Goal: Ask a question: Seek information or help from site administrators or community

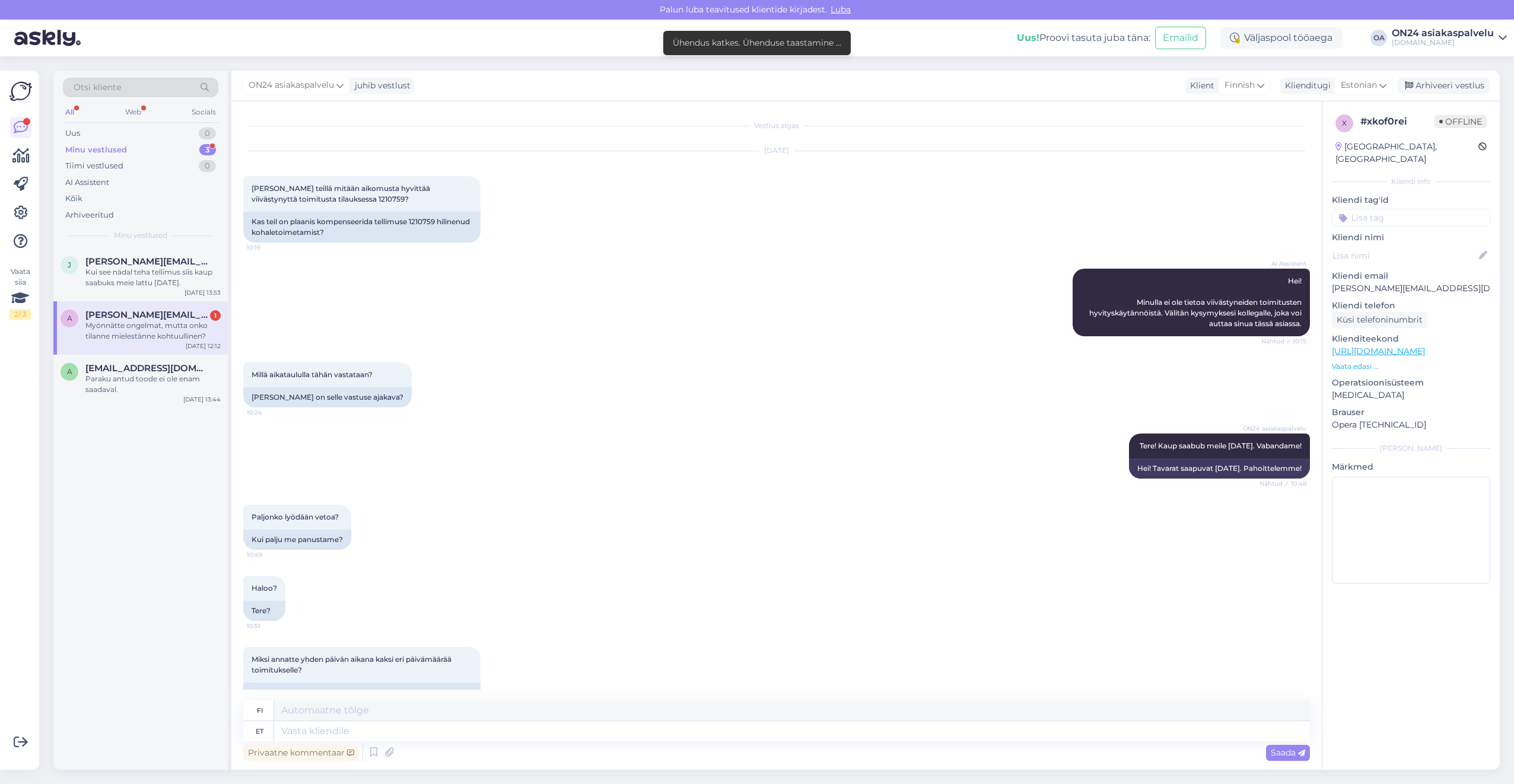
scroll to position [983, 0]
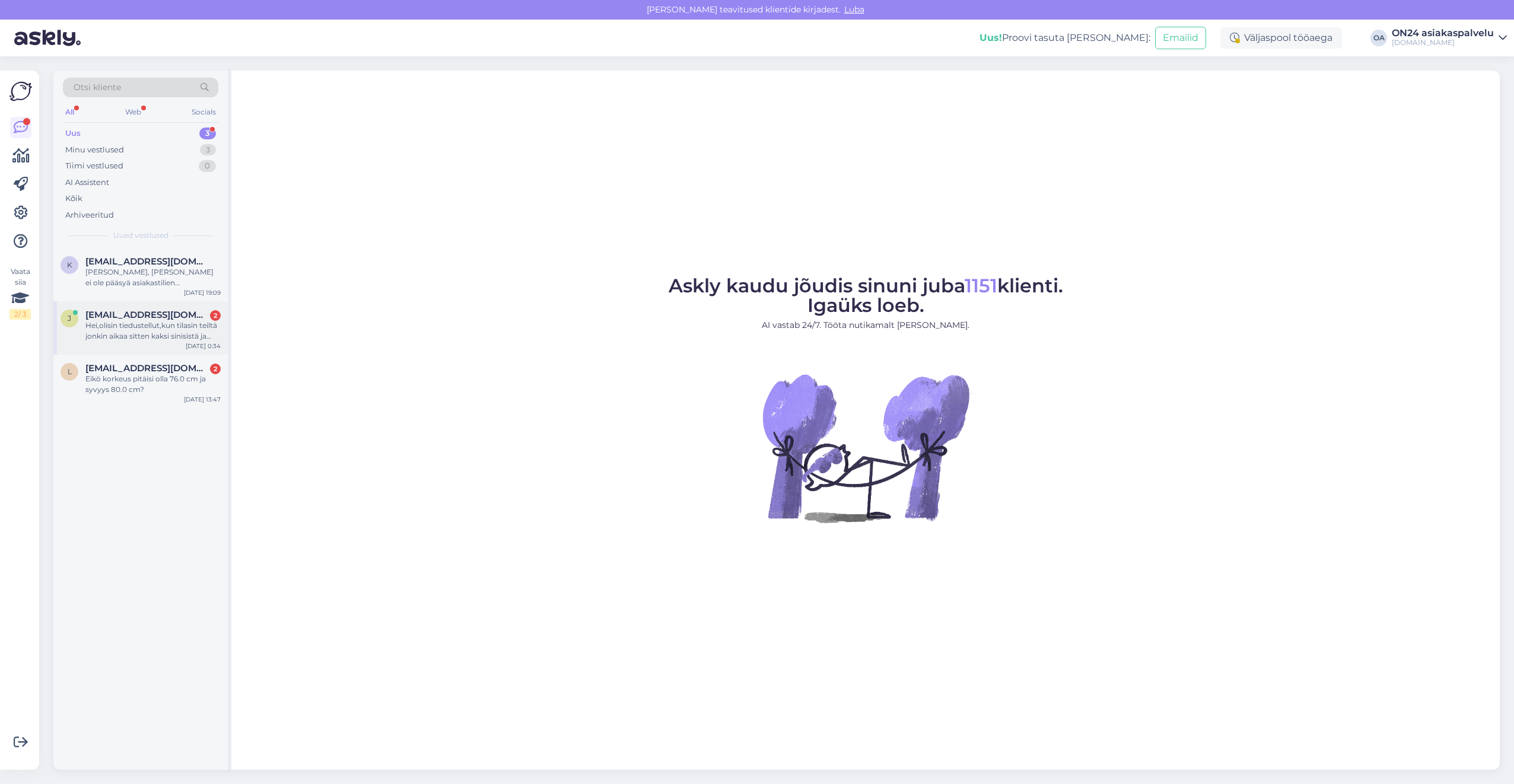
click at [159, 322] on div "Hei,olisin tiedustellut,kun tilasin teiltä jonkin aikaa sitten kaksi sinisistä …" at bounding box center [153, 331] width 135 height 21
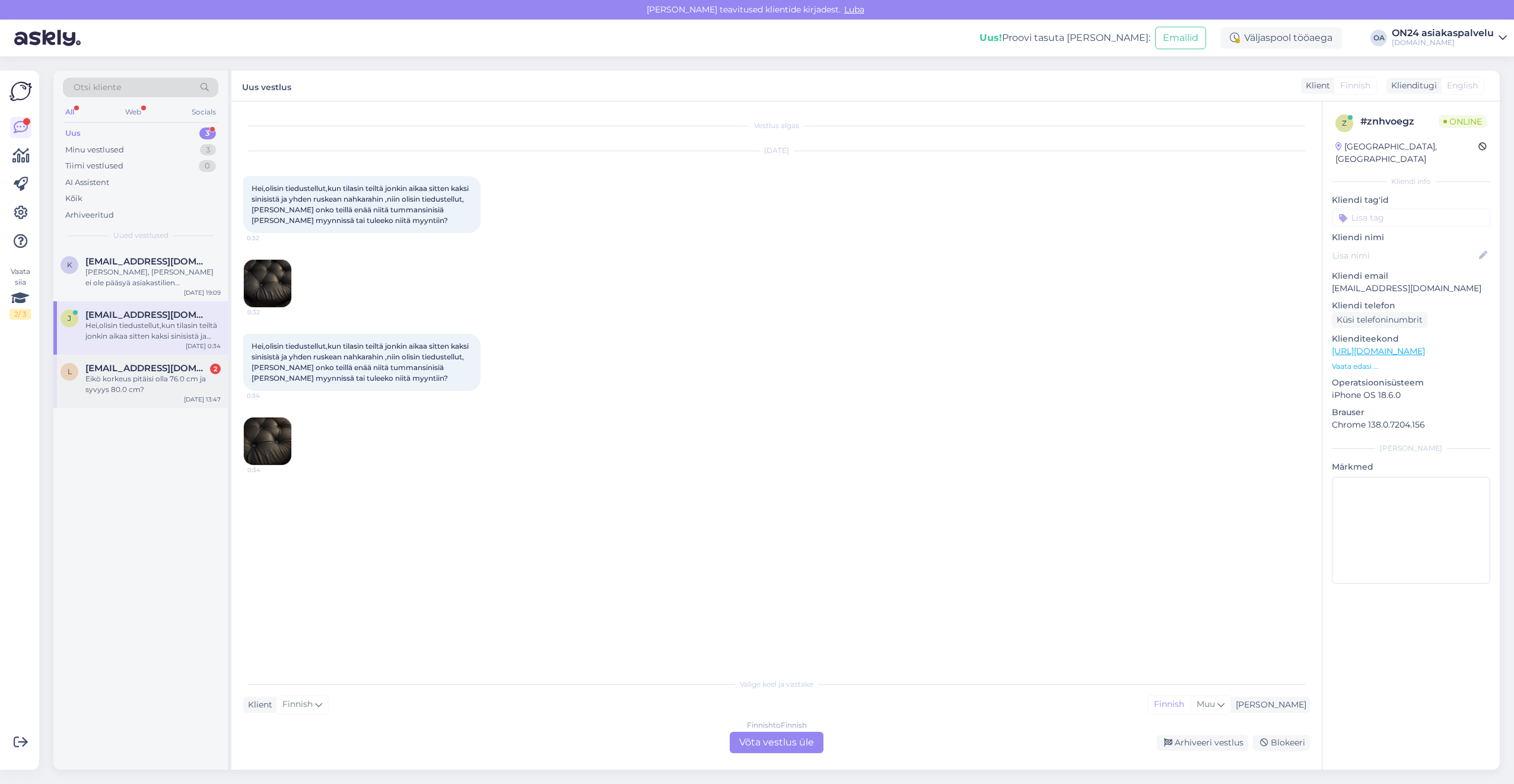
click at [165, 392] on div "Eikö korkeus pitäisi olla 76.0 cm ja syvyys 80.0 cm?" at bounding box center [153, 384] width 135 height 21
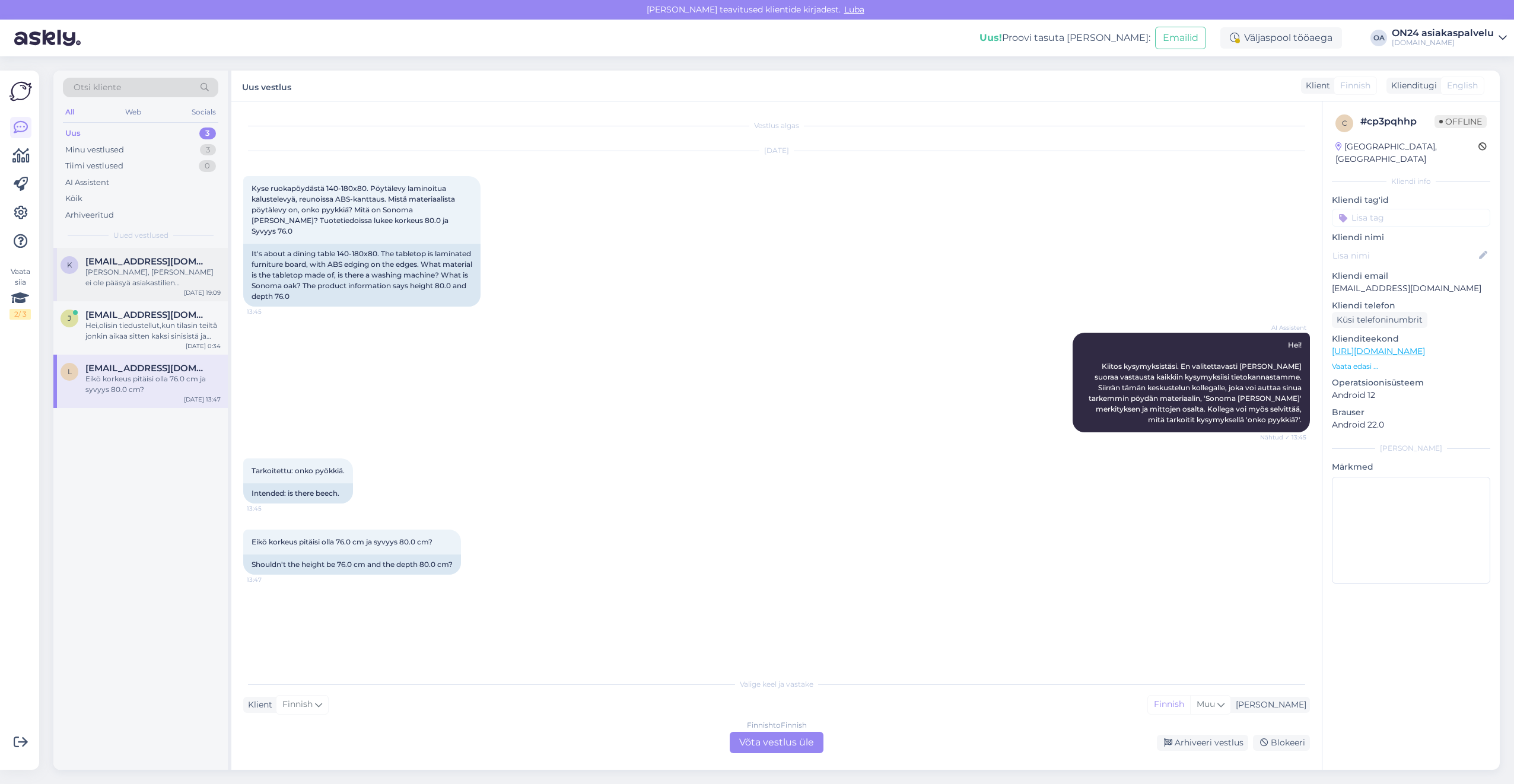
click at [127, 280] on div "[PERSON_NAME], [PERSON_NAME] ei ole pääsyä asiakastilien sulkemiseen. Välitän p…" at bounding box center [153, 277] width 135 height 21
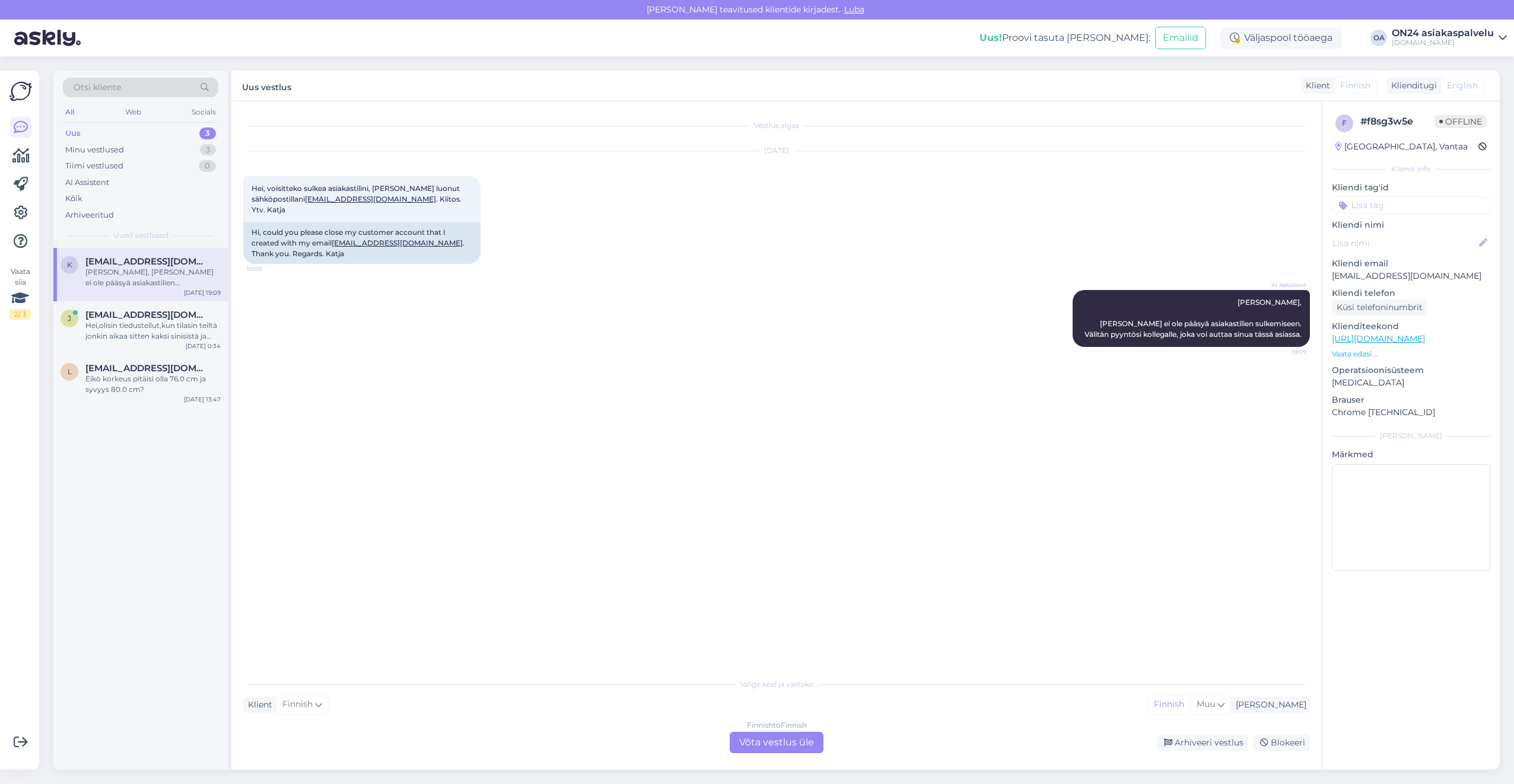
click at [784, 740] on div "Finnish to Finnish Võta vestlus üle" at bounding box center [777, 742] width 94 height 21
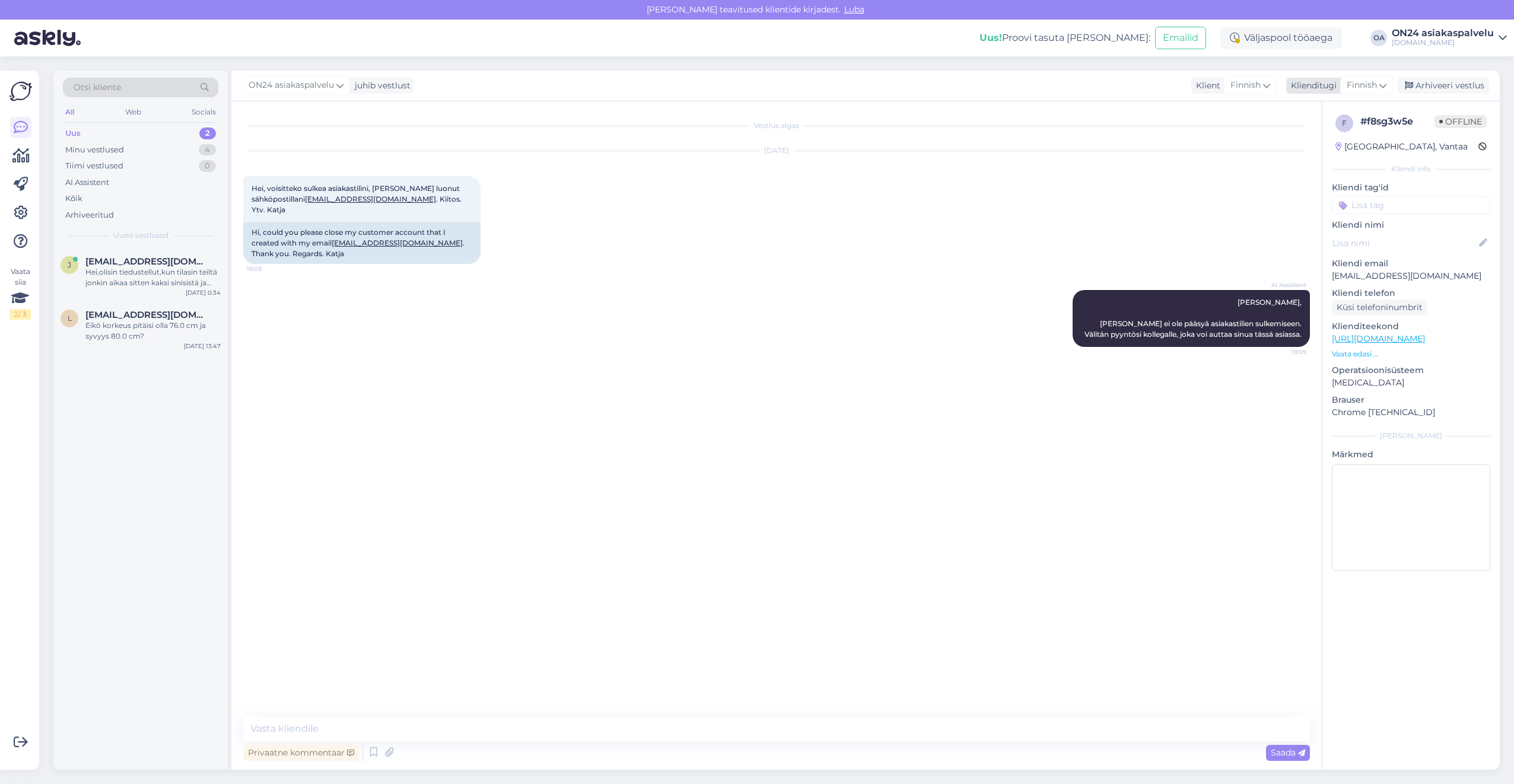
click at [1364, 85] on span "Finnish" at bounding box center [1362, 85] width 30 height 13
click at [1319, 116] on input at bounding box center [1339, 111] width 111 height 18
type input "est"
click at [1326, 130] on link "Estonian" at bounding box center [1339, 138] width 130 height 19
drag, startPoint x: 448, startPoint y: 235, endPoint x: 354, endPoint y: 230, distance: 94.1
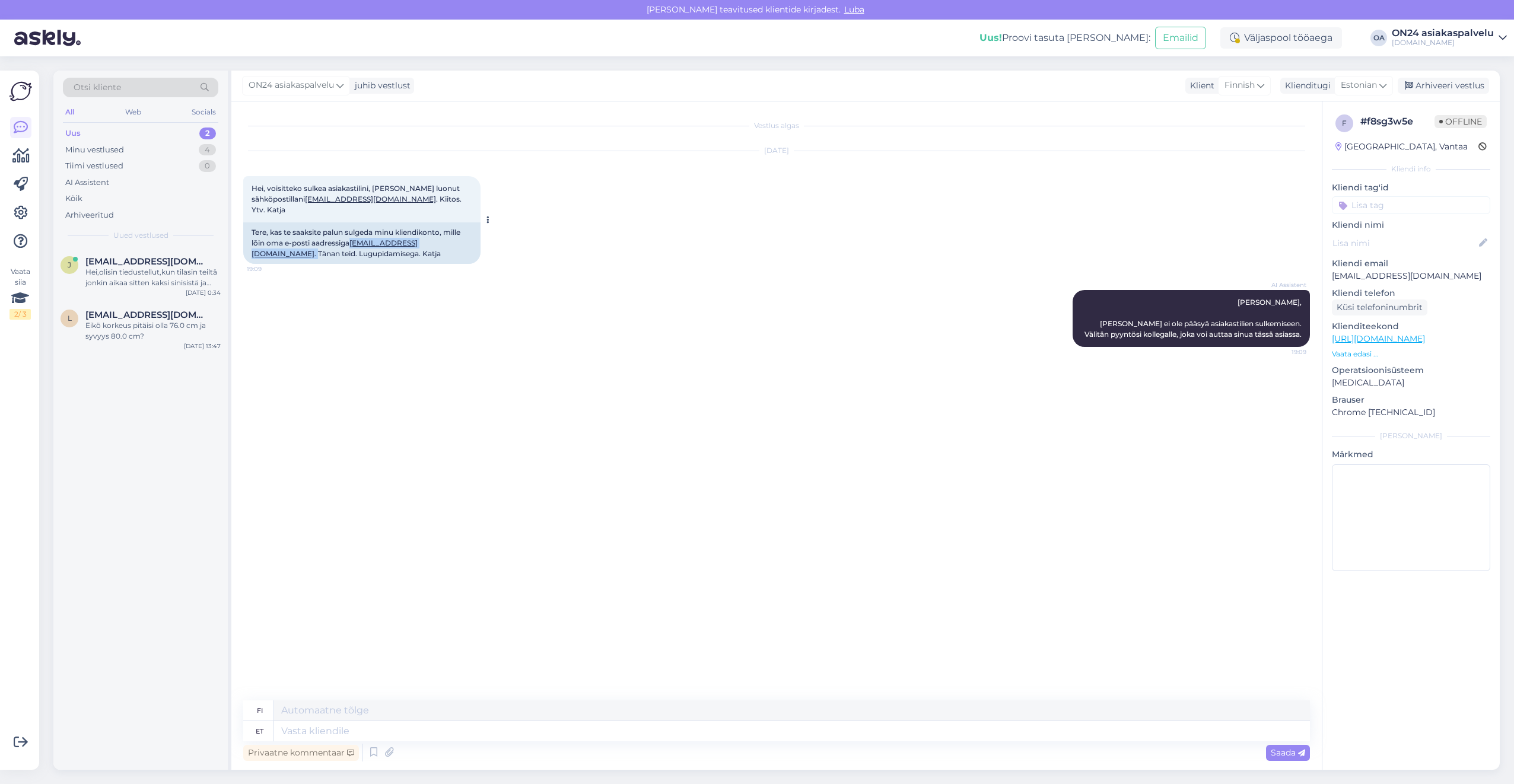
click at [354, 230] on div "Tere, kas te saaksite palun sulgeda minu kliendikonto, mille lõin oma e-posti a…" at bounding box center [361, 243] width 237 height 41
copy div "[EMAIL_ADDRESS][DOMAIN_NAME] ."
click at [315, 729] on textarea at bounding box center [792, 731] width 1036 height 20
type textarea "Tere!"
type textarea "Hei!"
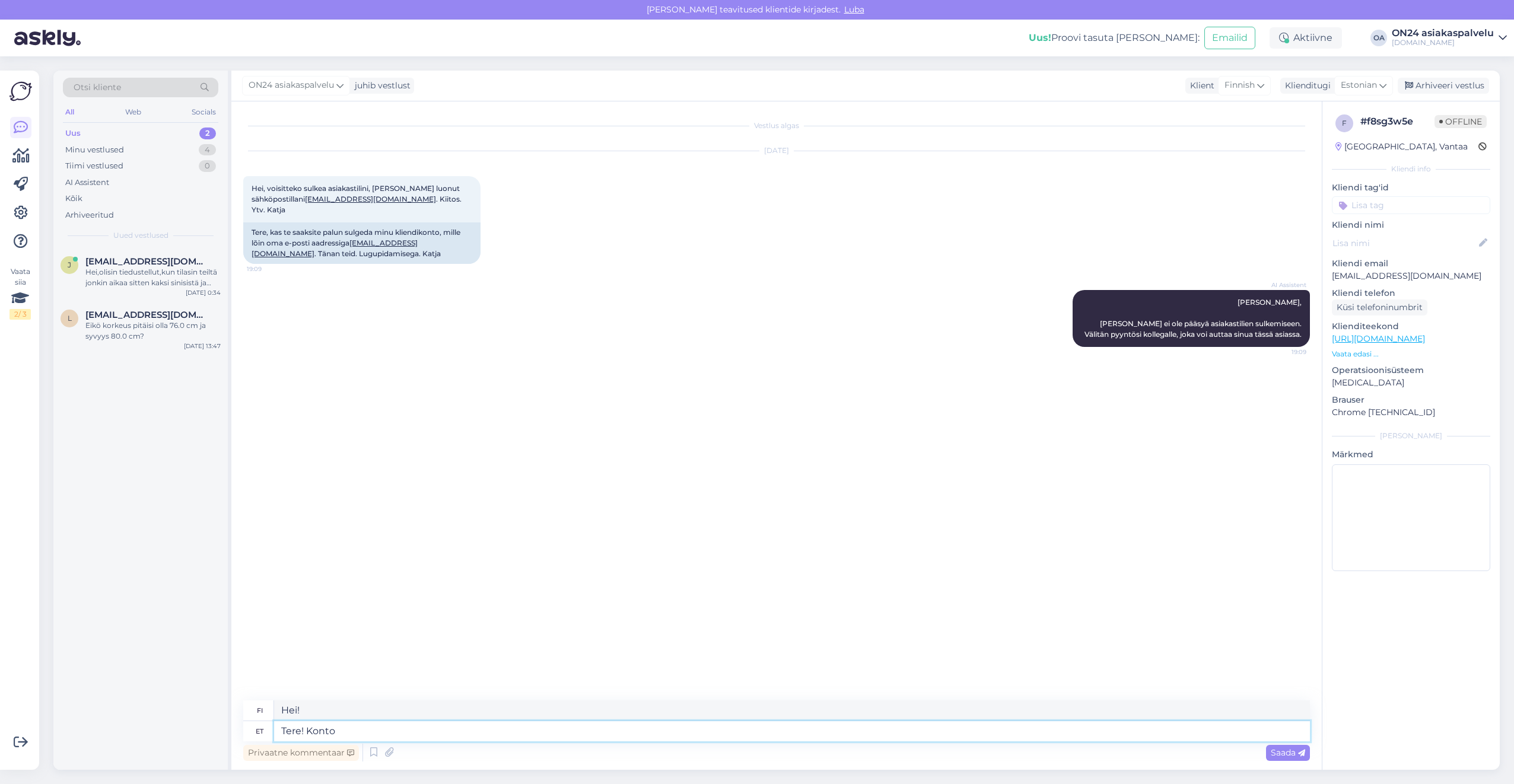
type textarea "Tere! Konto e"
type textarea "Hei! Tili"
type textarea "Tere! Konto eemaldatd"
type textarea "Hei! Poista tili"
type textarea "Tere! Konto eemaldatud."
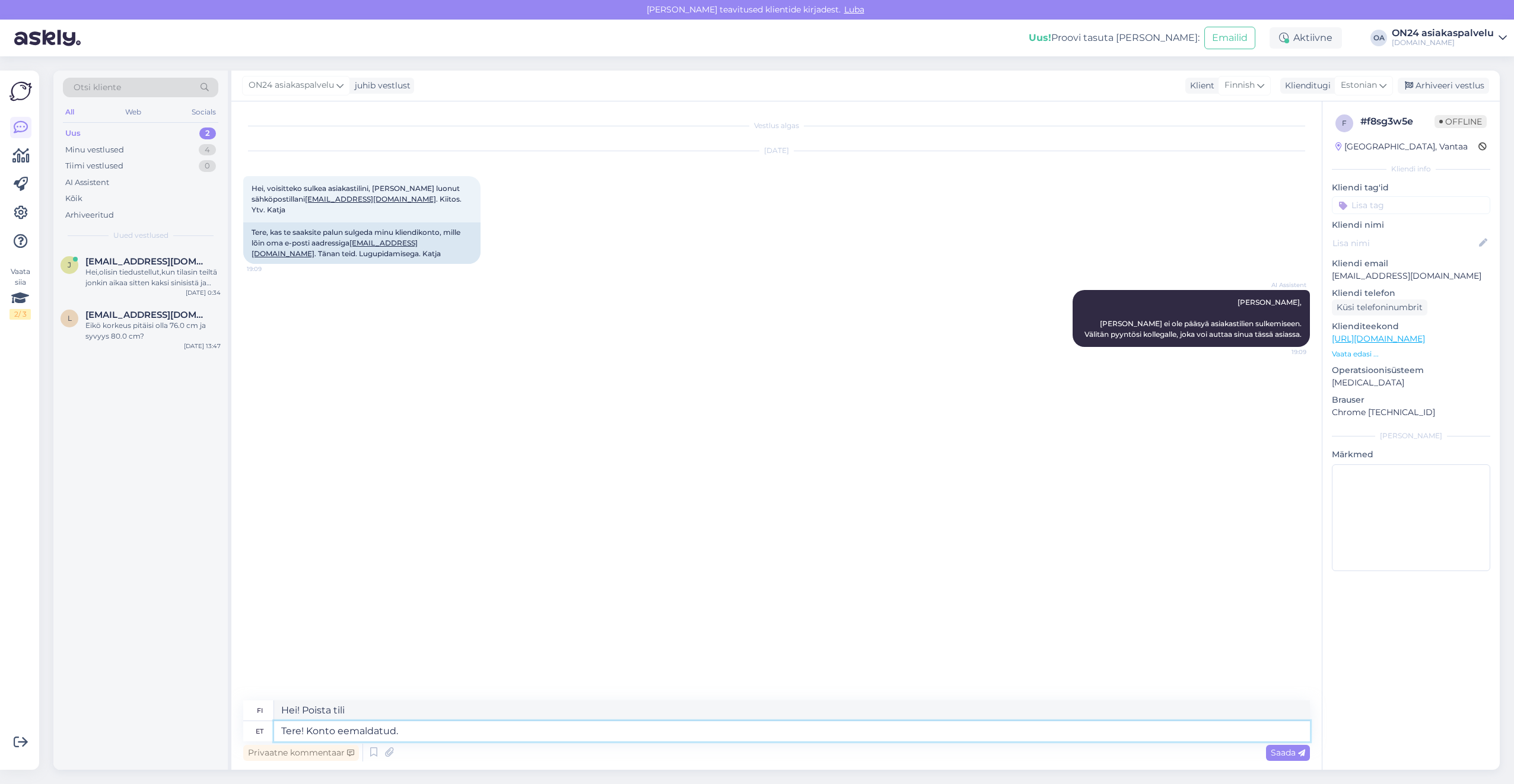
type textarea "Hei! Tili poistettu."
click at [140, 270] on div "Hei,olisin tiedustellut,kun tilasin teiltä jonkin aikaa sitten kaksi sinisistä …" at bounding box center [153, 277] width 135 height 21
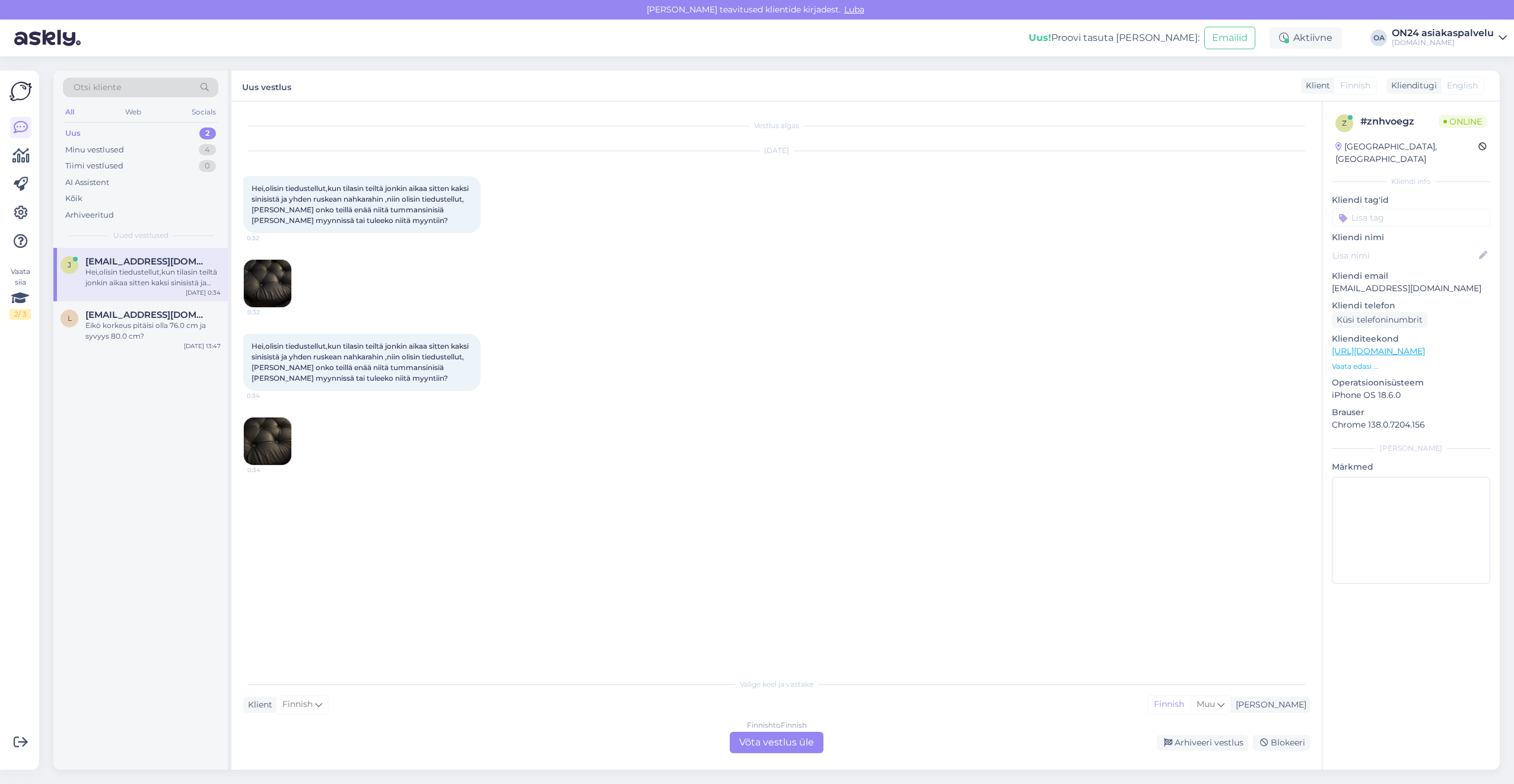
click at [803, 748] on div "Finnish to Finnish Võta vestlus üle" at bounding box center [777, 742] width 94 height 21
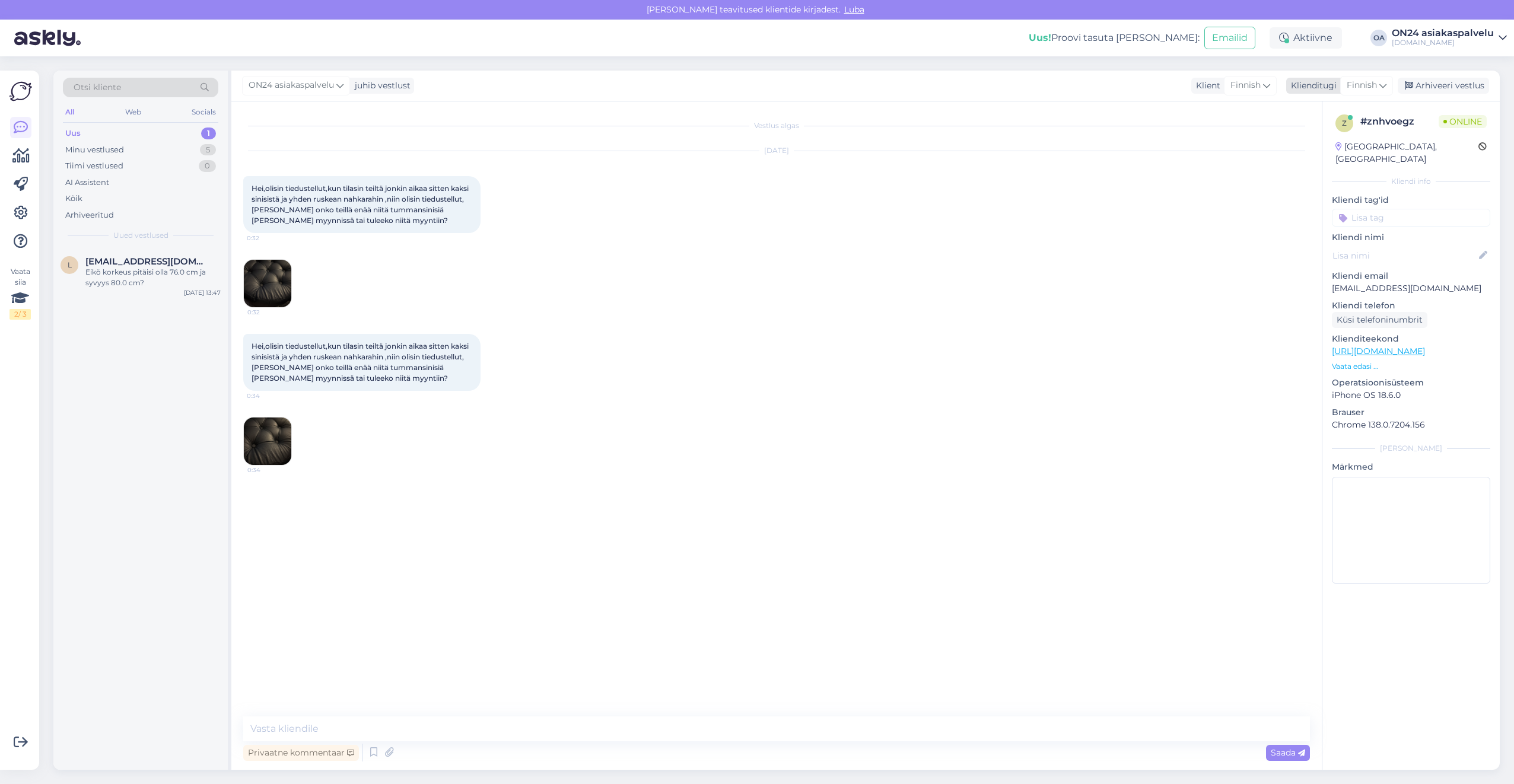
click at [1367, 82] on span "Finnish" at bounding box center [1362, 85] width 30 height 13
click at [1308, 139] on link "Estonian" at bounding box center [1339, 138] width 130 height 19
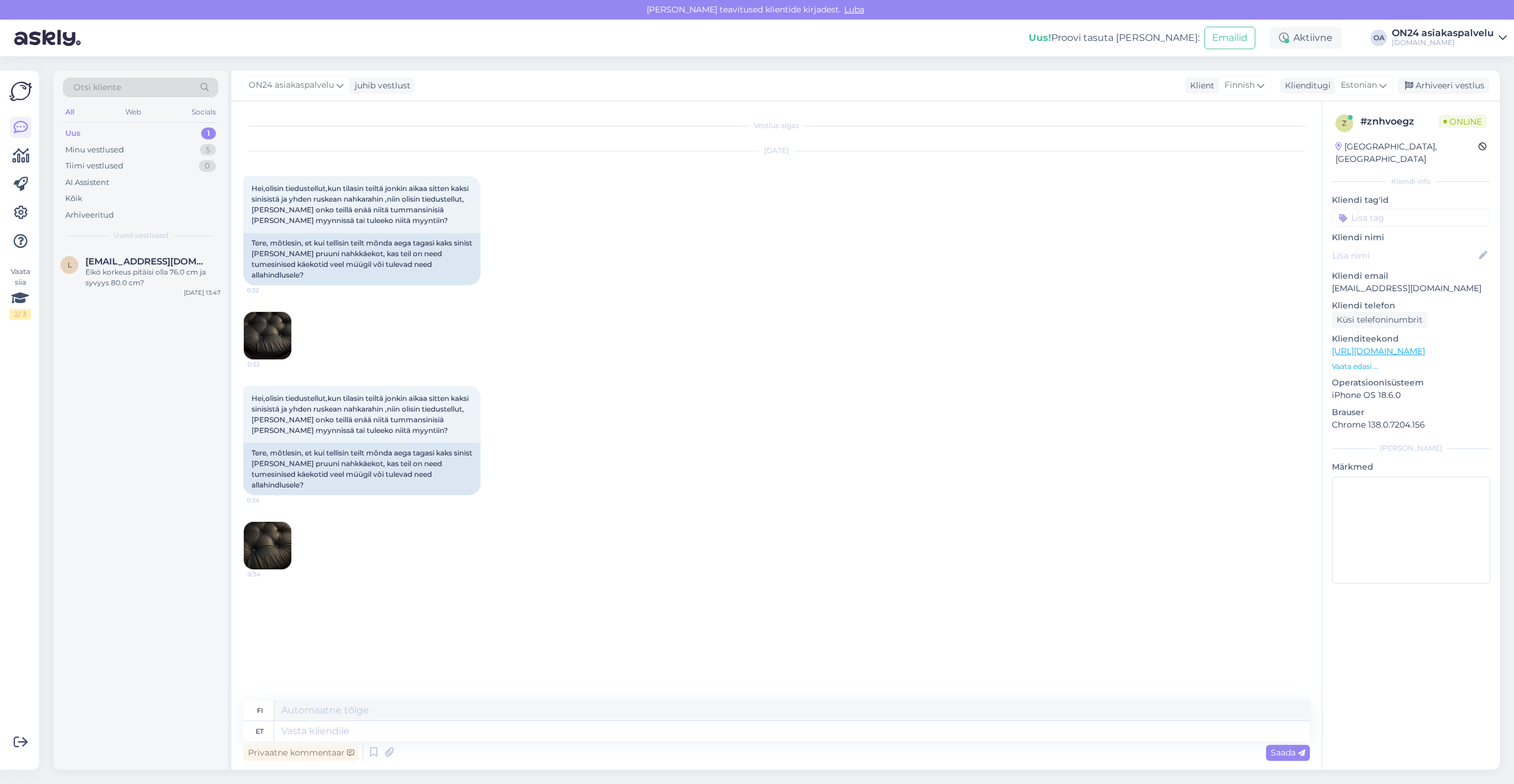
click at [271, 331] on img at bounding box center [267, 336] width 48 height 48
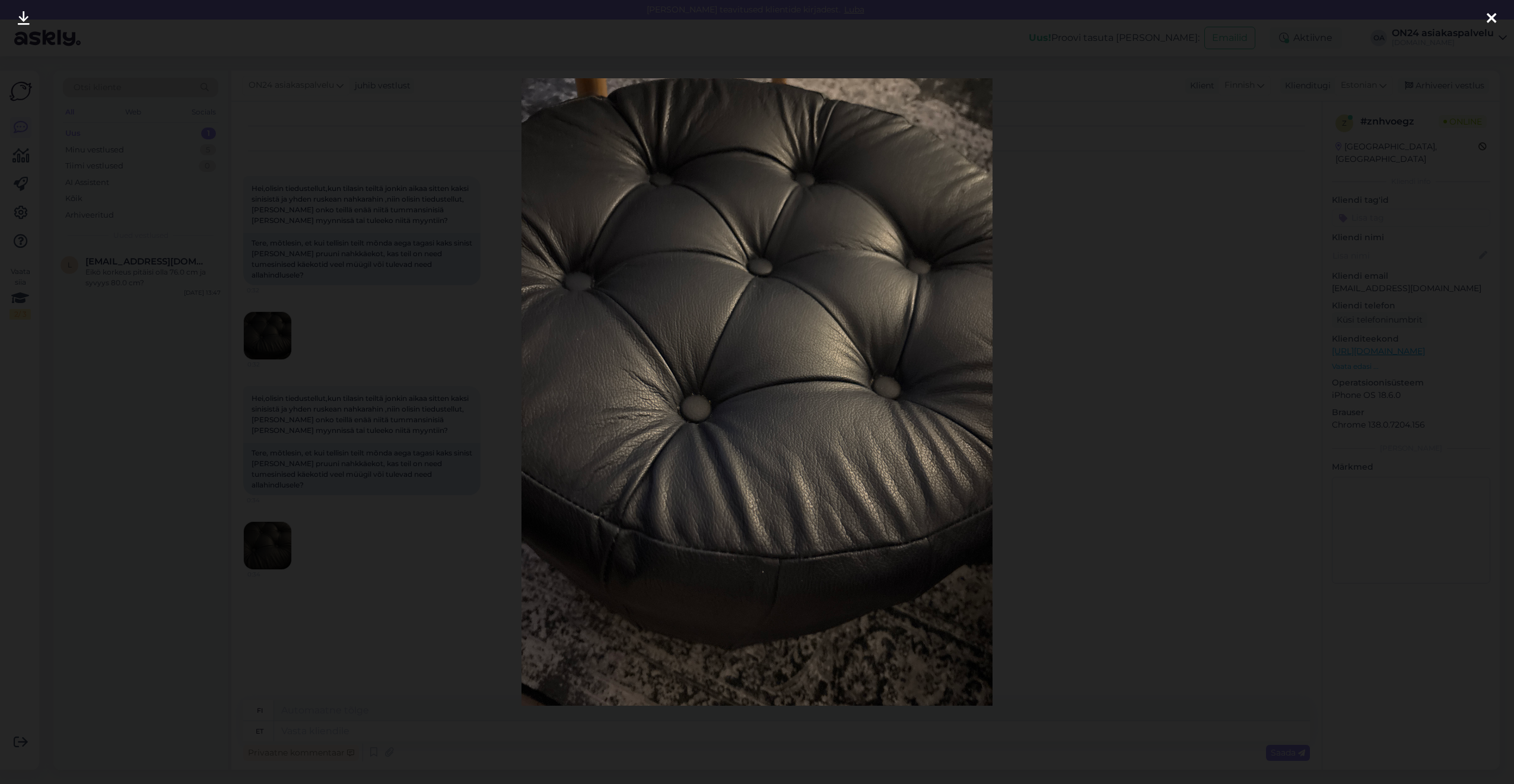
click at [465, 342] on div at bounding box center [757, 392] width 1514 height 784
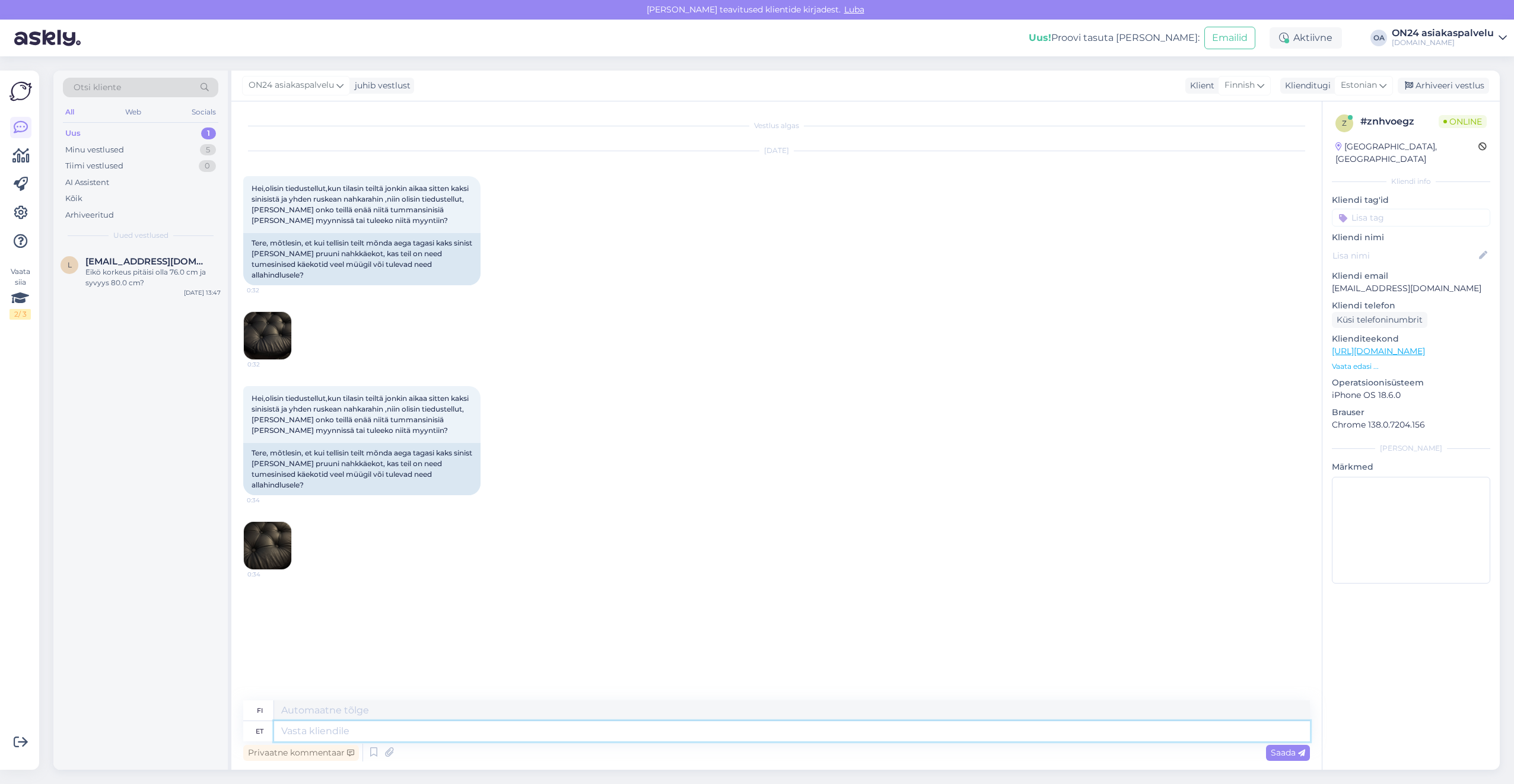
click at [391, 731] on textarea at bounding box center [792, 731] width 1036 height 20
type textarea "Tere!"
type textarea "Hei!"
type textarea "Tere! Mis o"
type textarea "Hei! Mitä"
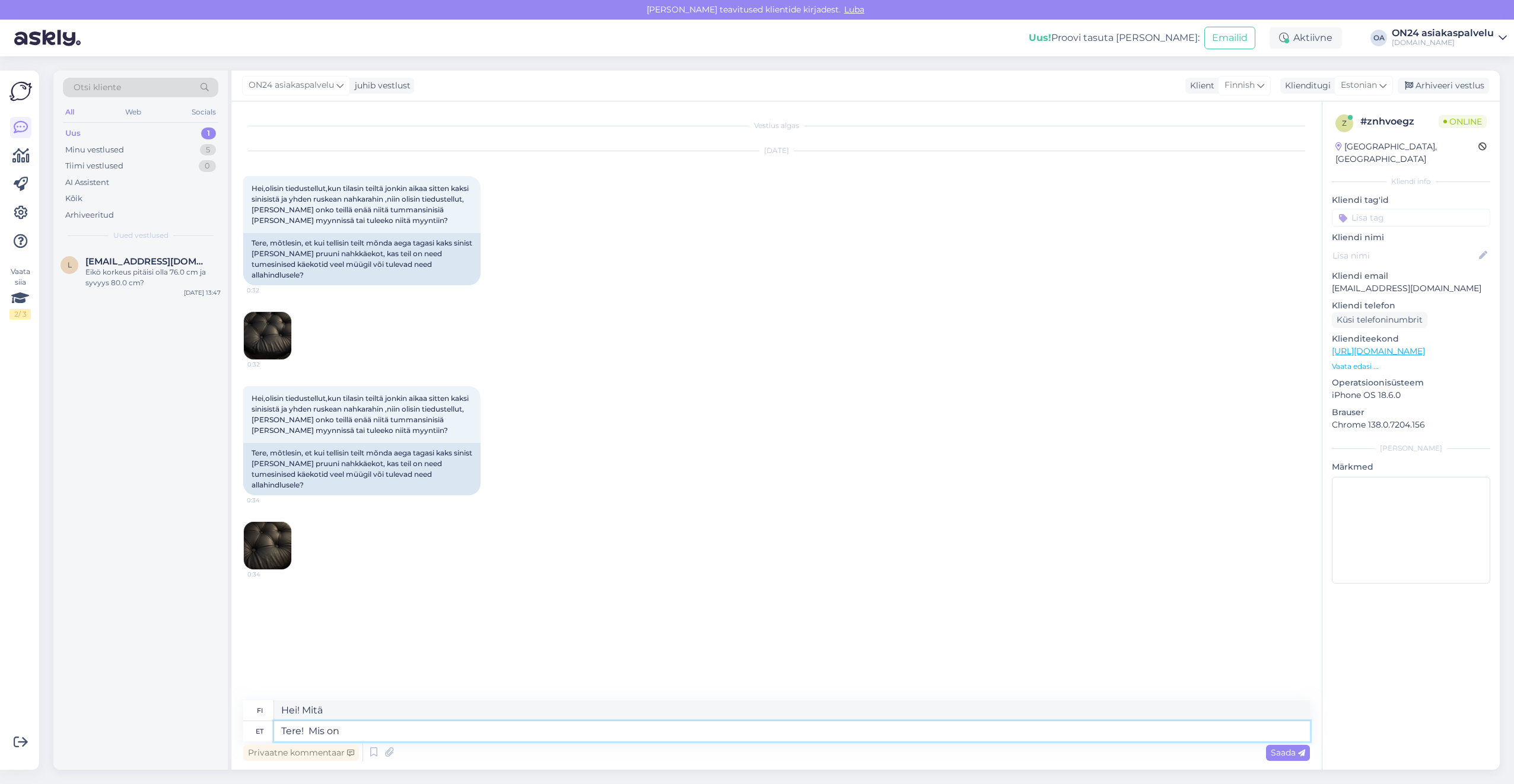
type textarea "Tere! Mis on t"
type textarea "Hei! Mikä hätänä?"
type textarea "Tere! Mis on toote ko"
type textarea "Hei! Mikä tuote on kyseessä?"
type textarea "Tere! Mis on toote kood="
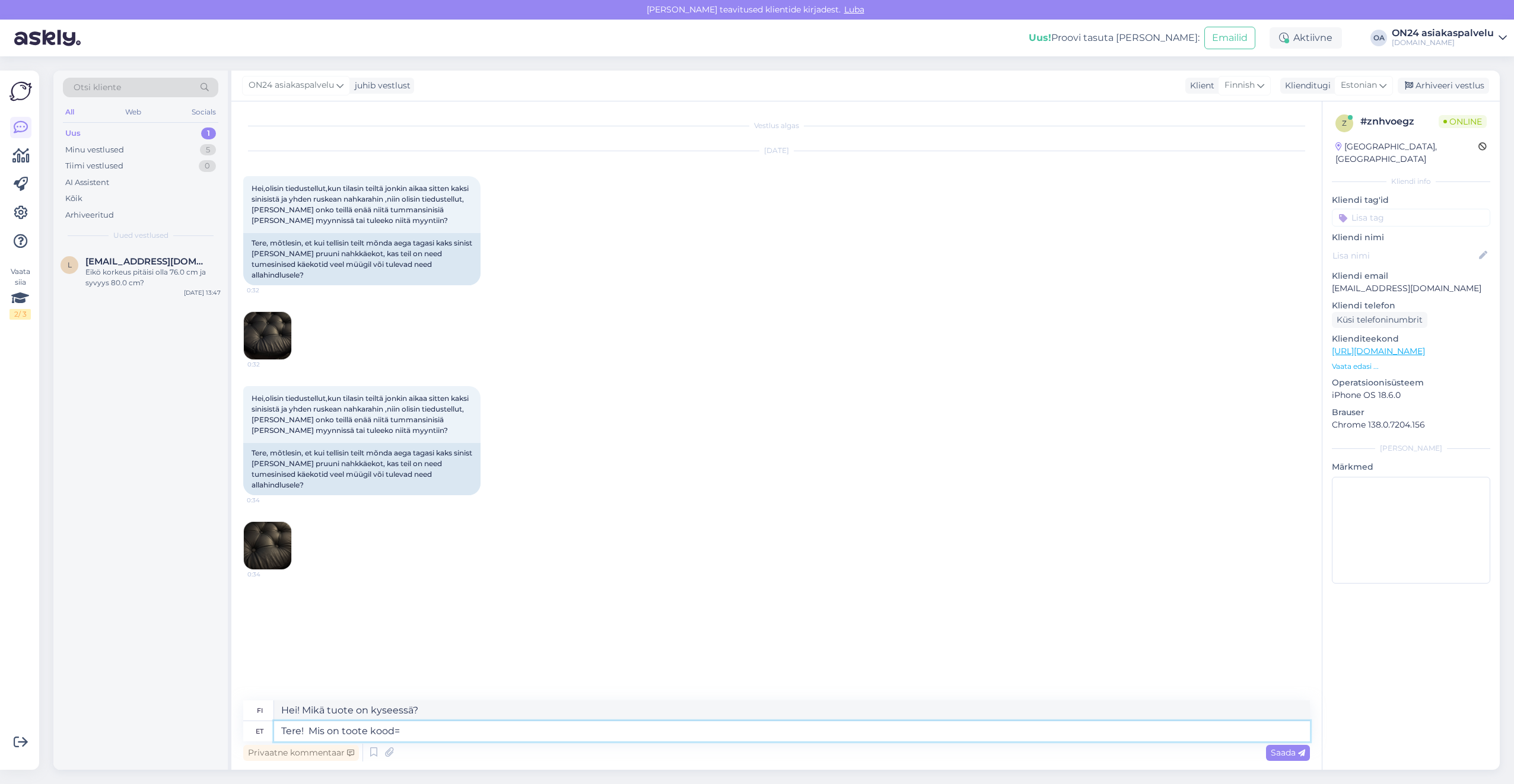
type textarea "Hei! Mikä on tuotteen koodi="
type textarea "Tere! Mis on toote kood?"
type textarea "Hei! Mikä on tuotekoodi?"
click at [124, 258] on span "[EMAIL_ADDRESS][DOMAIN_NAME]" at bounding box center [147, 262] width 124 height 11
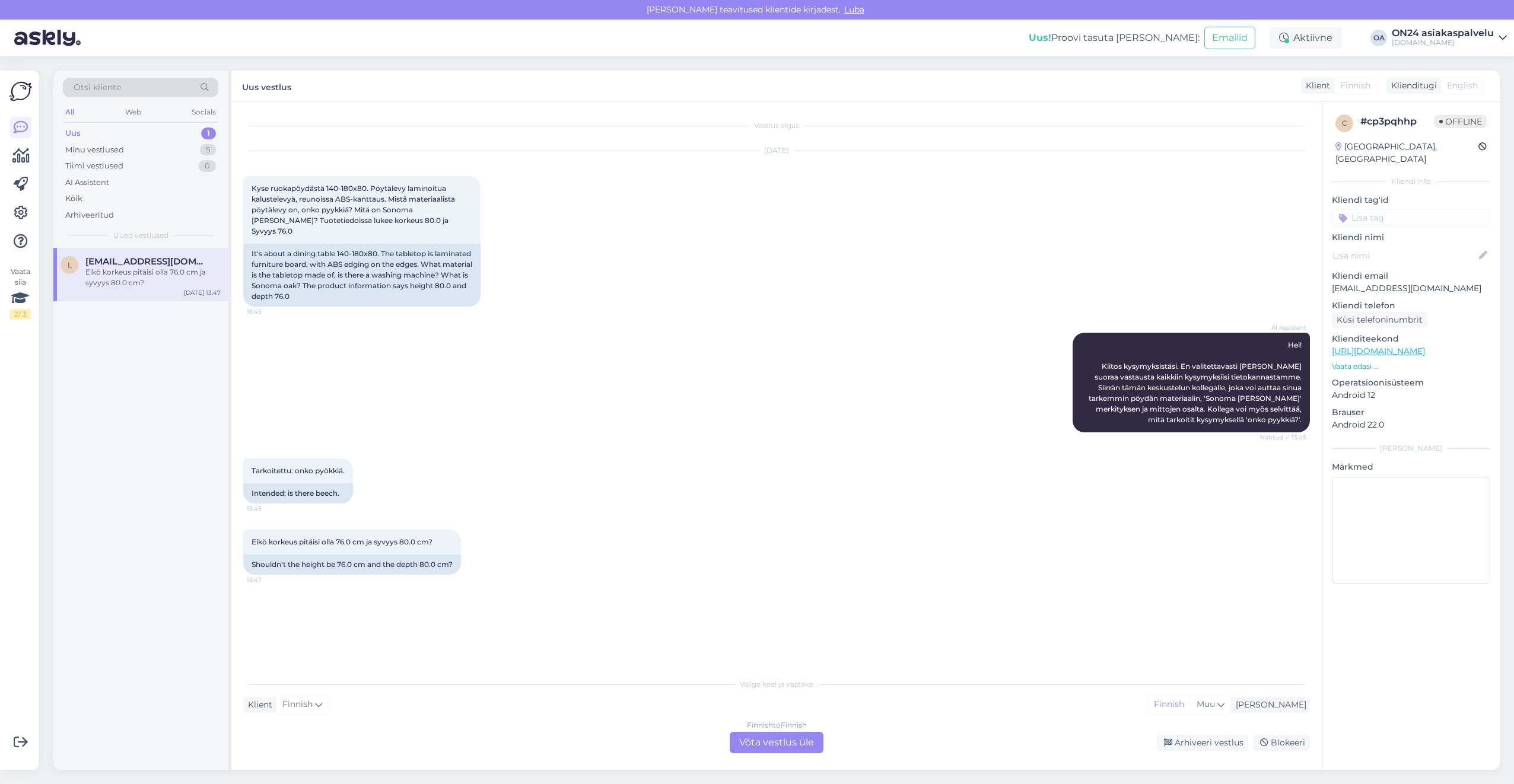
click at [798, 745] on div "Finnish to Finnish Võta vestlus üle" at bounding box center [777, 742] width 94 height 21
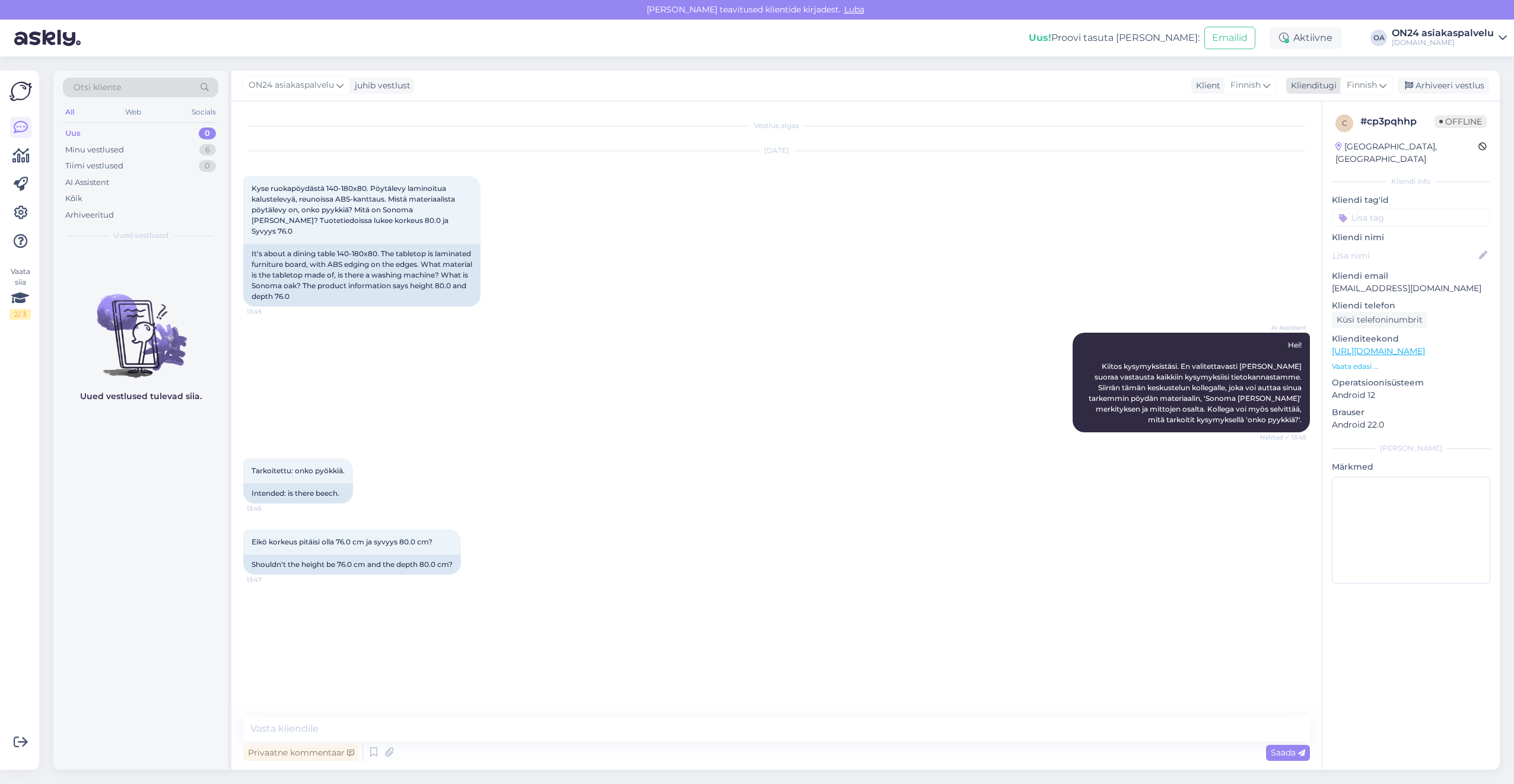
click at [1351, 79] on div "Finnish" at bounding box center [1366, 85] width 53 height 19
click at [1329, 139] on link "Estonian" at bounding box center [1339, 138] width 130 height 19
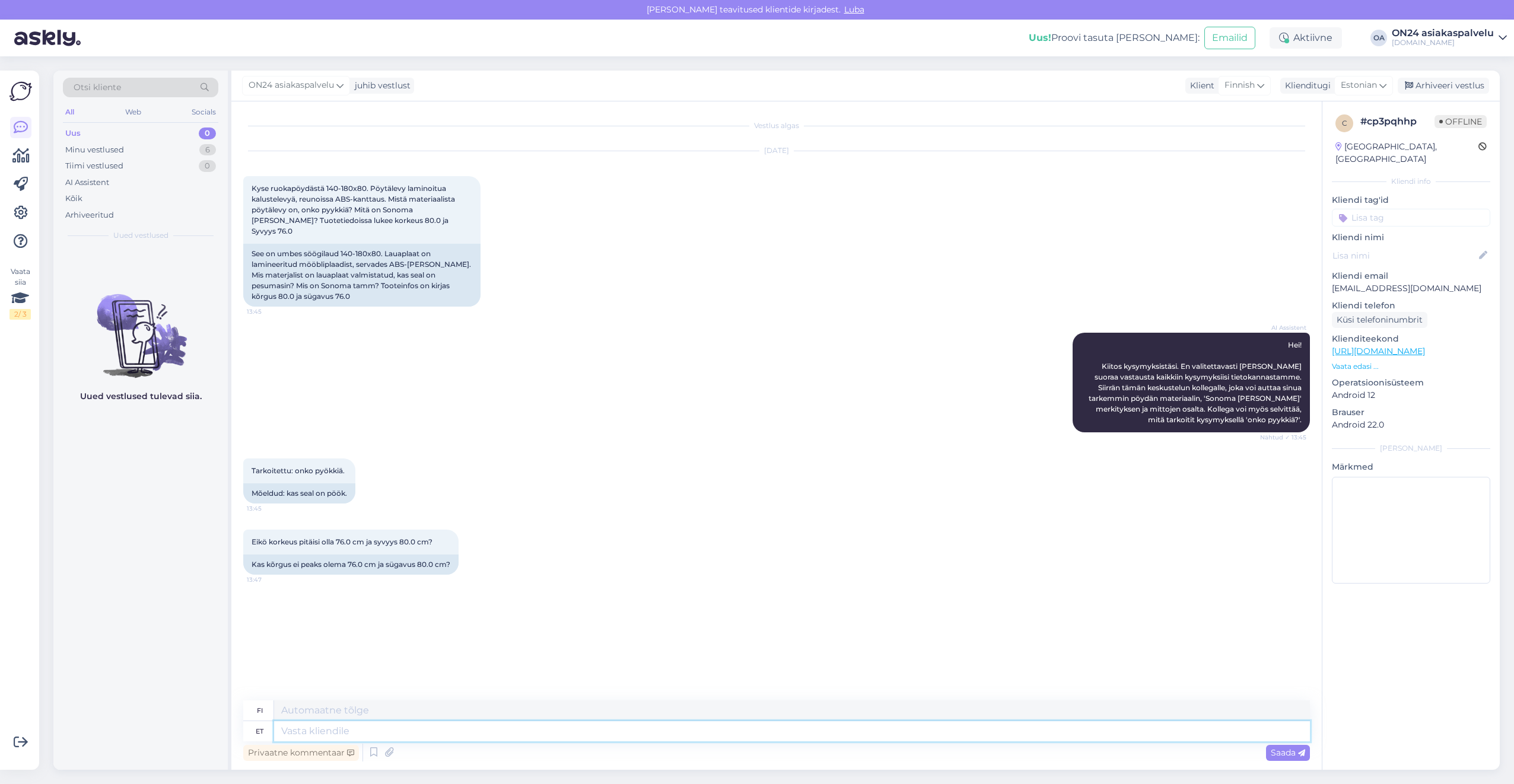
click at [317, 738] on textarea at bounding box center [792, 731] width 1036 height 20
type textarea "Tere!"
type textarea "Hei!"
type textarea "Tere! Mis o"
type textarea "Hei! Mitä"
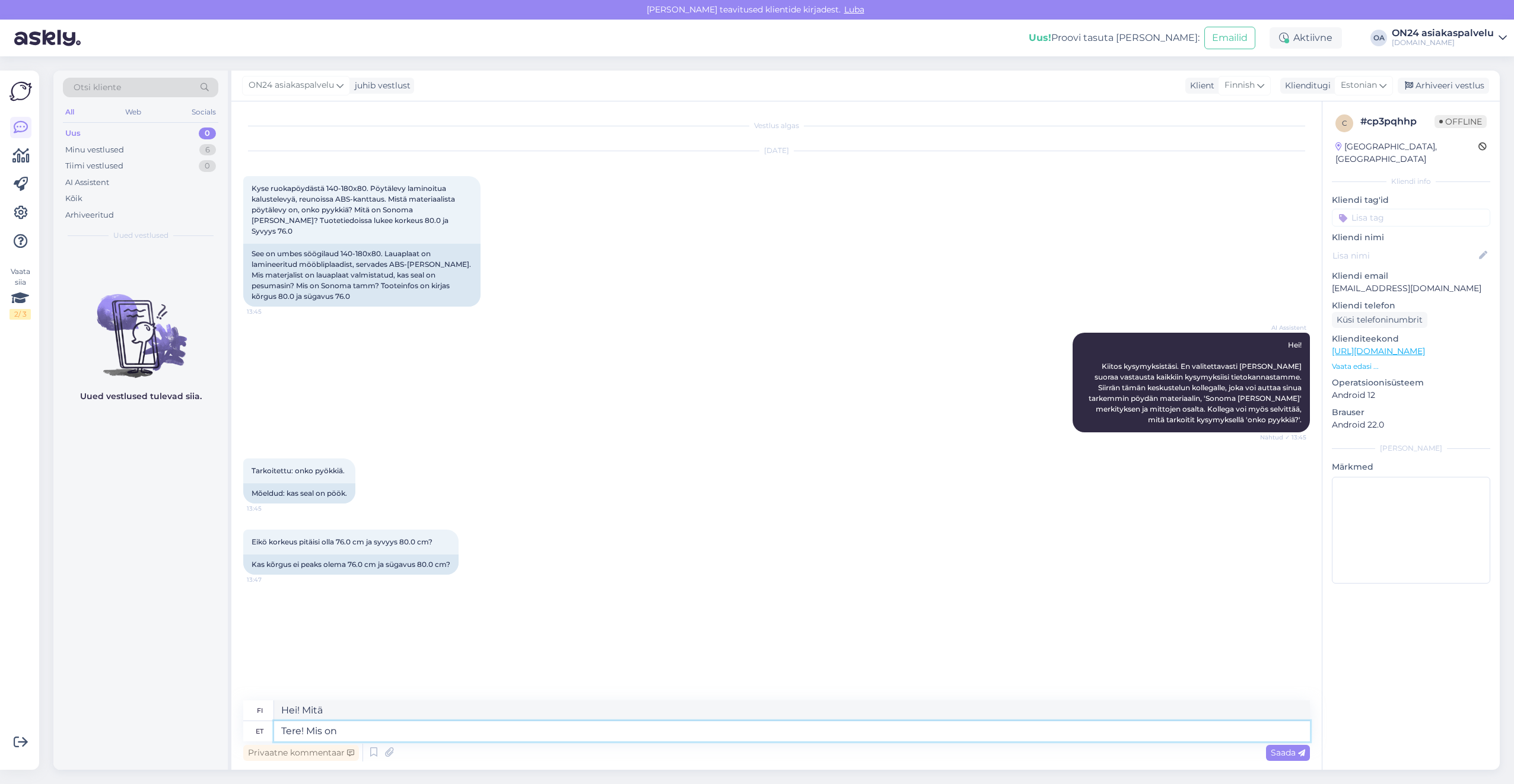
type textarea "Tere! Mis on t"
type textarea "Hei! Mikä hätänä?"
type textarea "Tere! Mis on toote k"
type textarea "Hei! Mikä tuote on kyseessä?"
type textarea "Tere! Mis on toote kood="
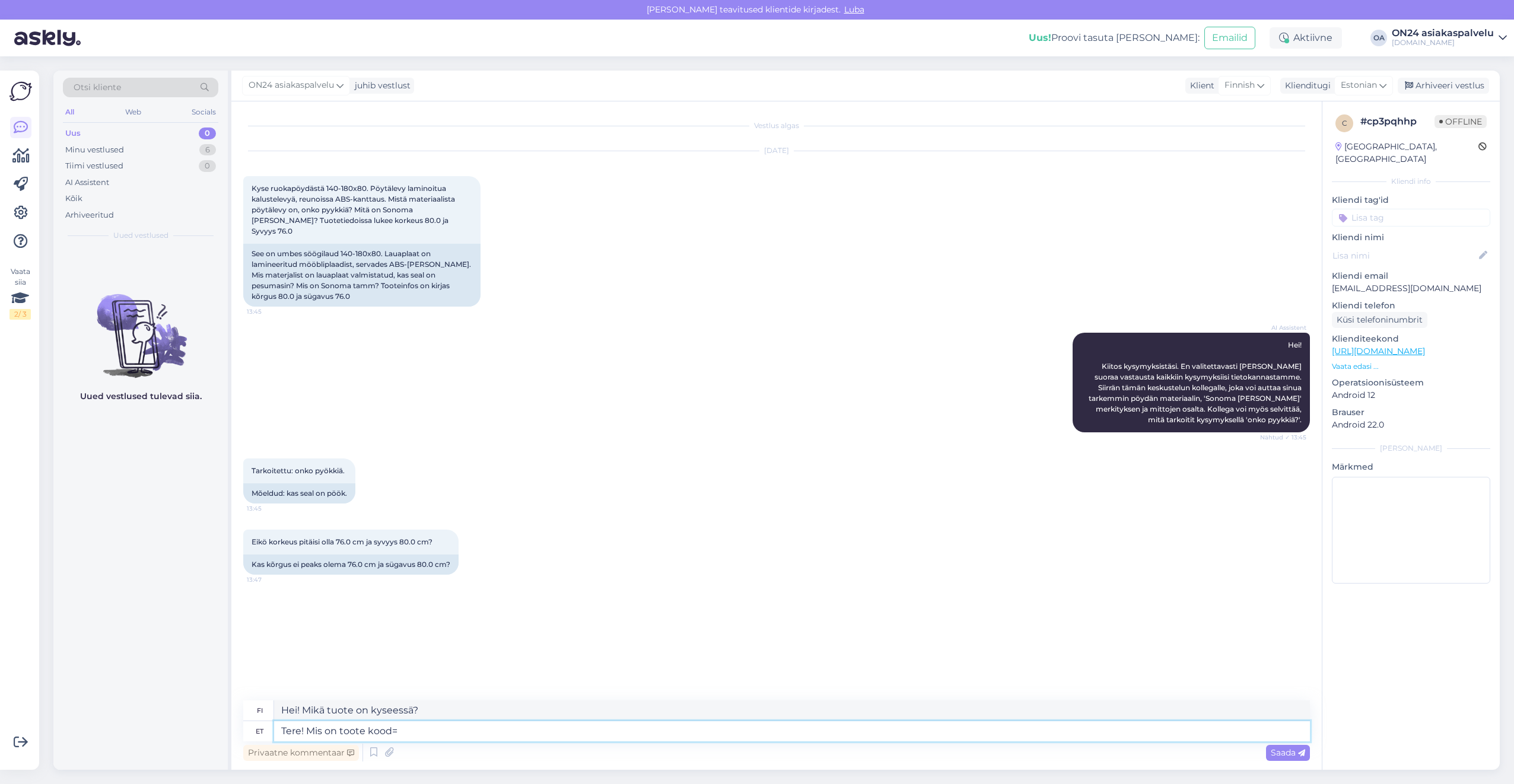
type textarea "Hei! Mikä on tuotteen koodi="
type textarea "Tere! Mis on toote kood?"
type textarea "Hei! Mikä on tuotekoodi?"
